Goal: Information Seeking & Learning: Learn about a topic

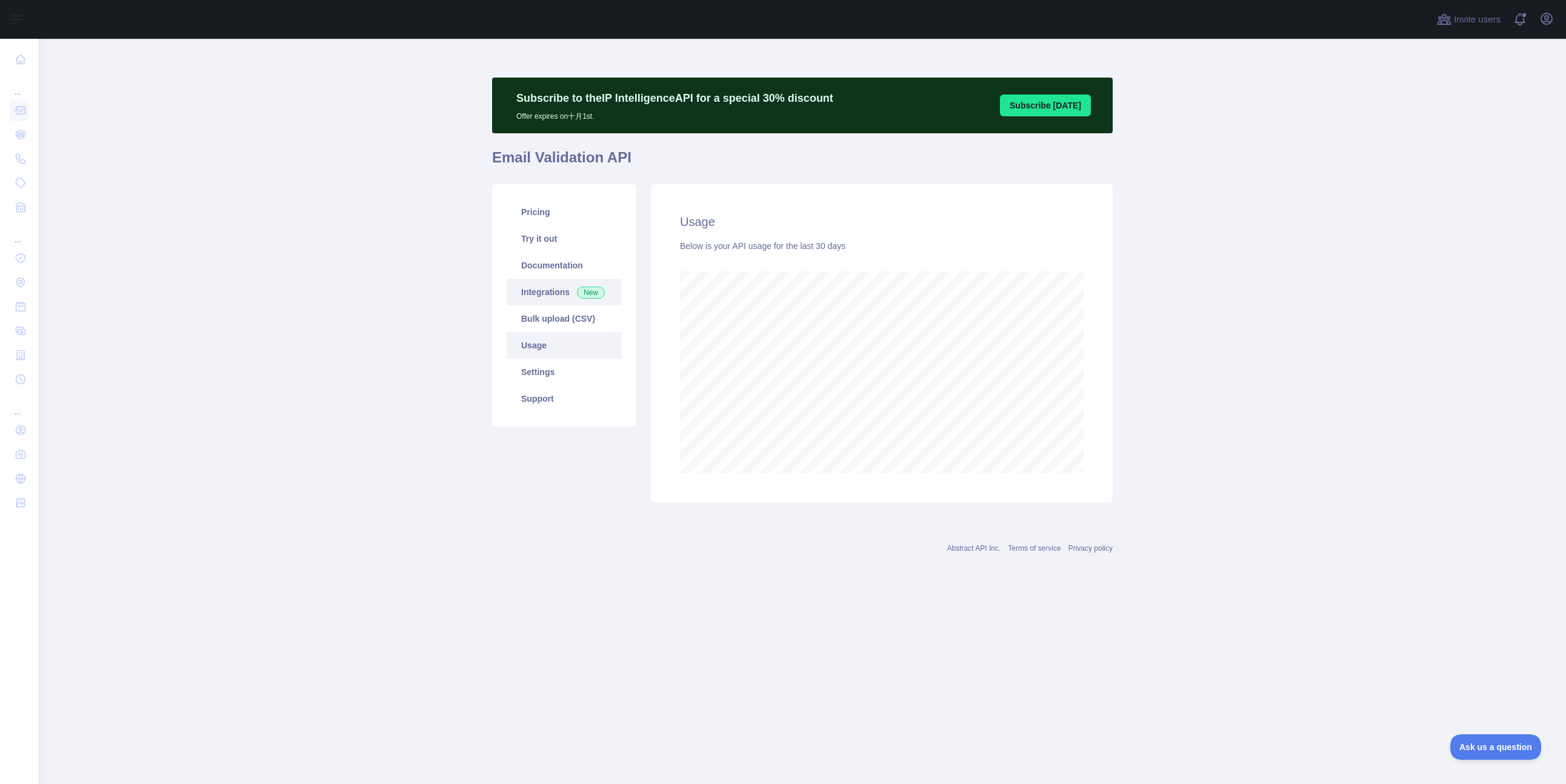
scroll to position [745, 1527]
click at [218, 116] on main "Subscribe to the IP Intelligence API for a special 30 % discount Offer expires …" at bounding box center [802, 410] width 1527 height 745
click at [292, 338] on main "Subscribe to the IP Intelligence API for a special 30 % discount Offer expires …" at bounding box center [802, 410] width 1527 height 745
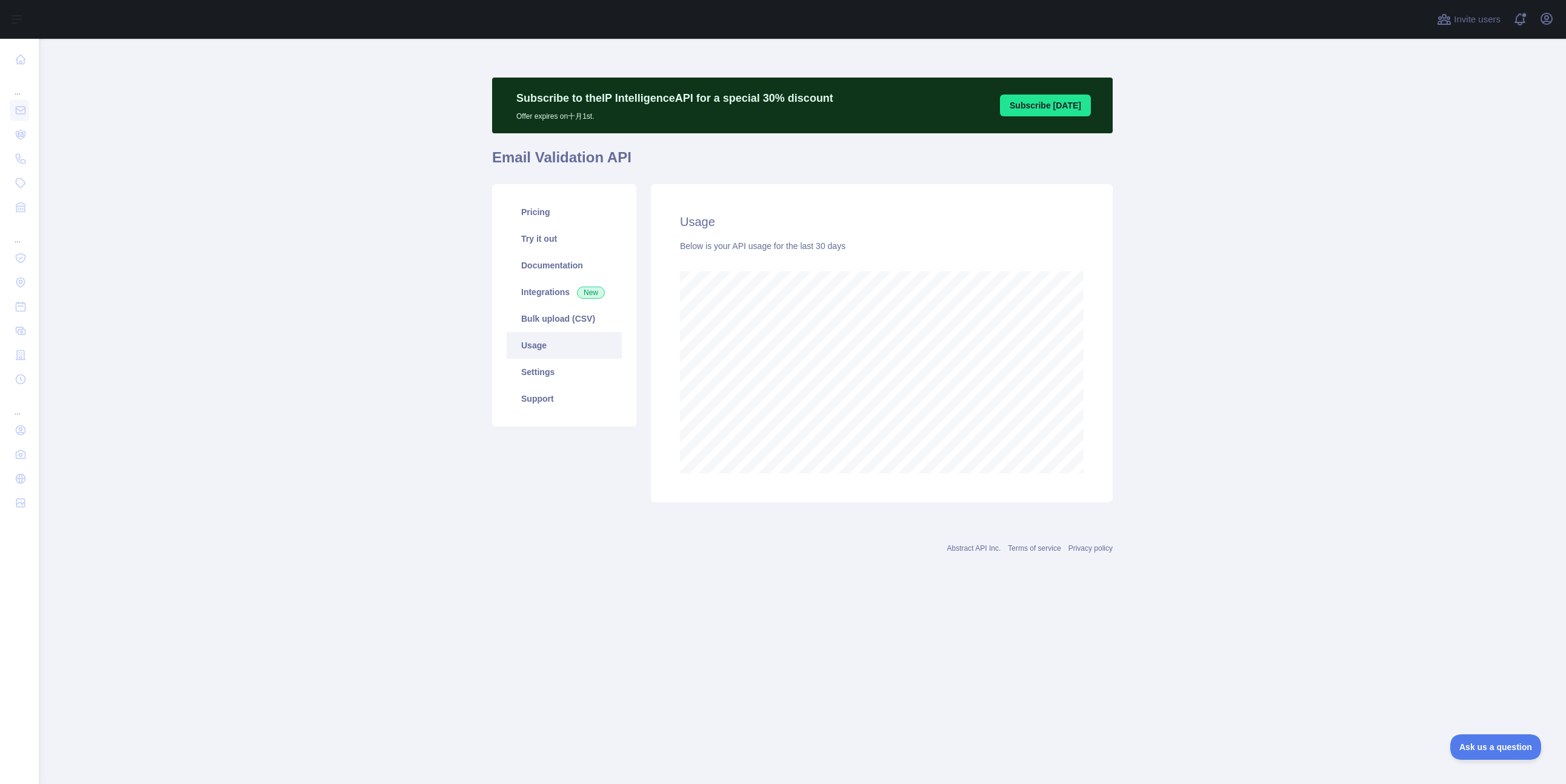
click at [242, 196] on main "Subscribe to the IP Intelligence API for a special 30 % discount Offer expires …" at bounding box center [802, 410] width 1527 height 745
